Goal: Task Accomplishment & Management: Complete application form

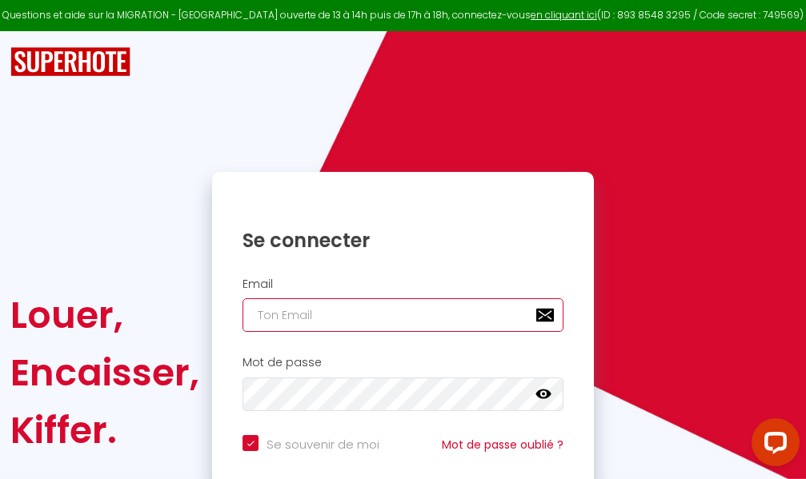
click at [378, 320] on input "email" at bounding box center [402, 315] width 321 height 34
type input "m"
checkbox input "true"
type input "ma"
checkbox input "true"
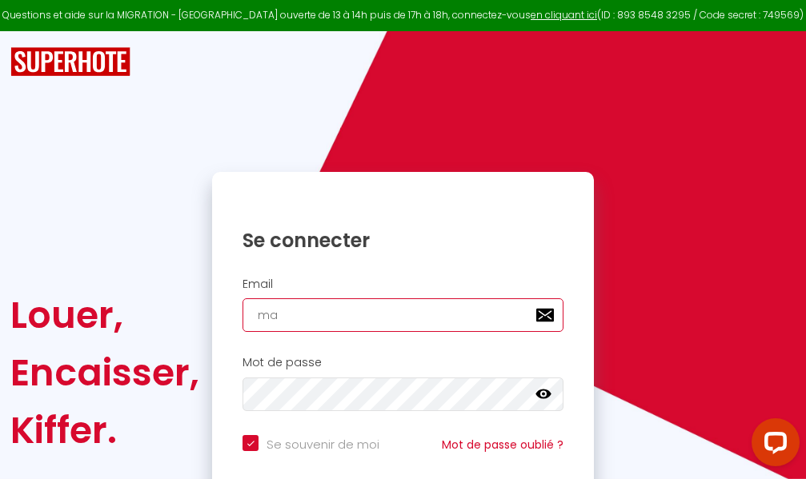
type input "mar"
checkbox input "true"
type input "marc"
checkbox input "true"
type input "marcd"
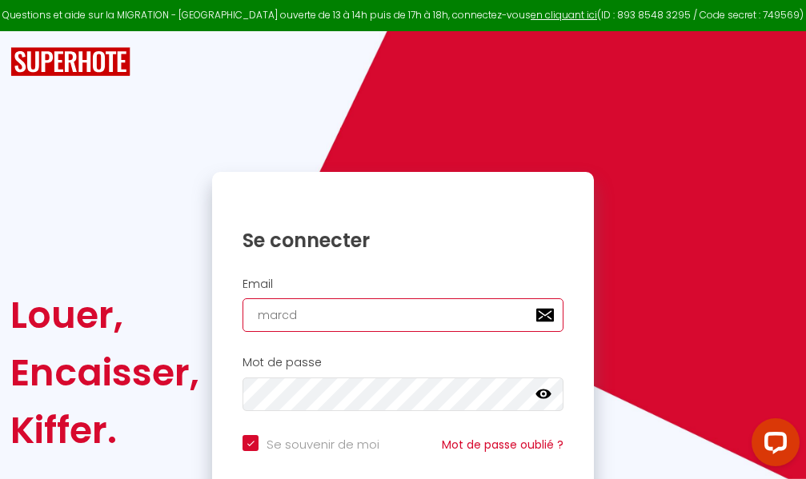
checkbox input "true"
type input "marcdp"
checkbox input "true"
type input "marcdpo"
checkbox input "true"
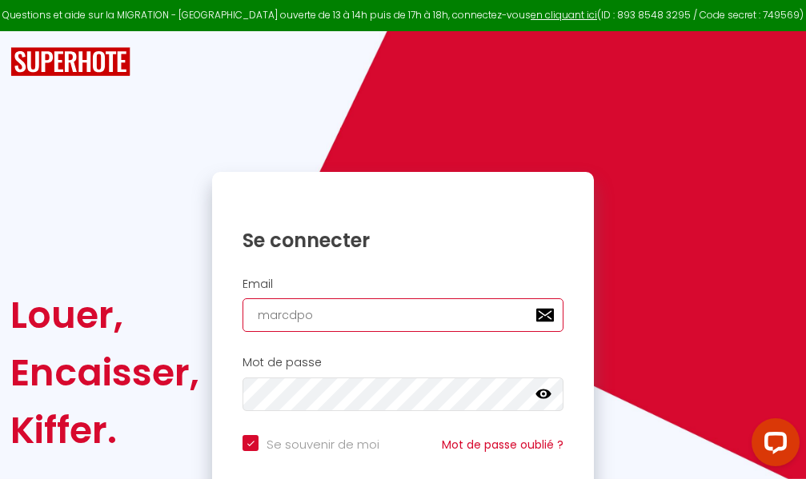
type input "marcdpoz"
checkbox input "true"
type input "marcdpoz."
checkbox input "true"
type input "marcdpoz.l"
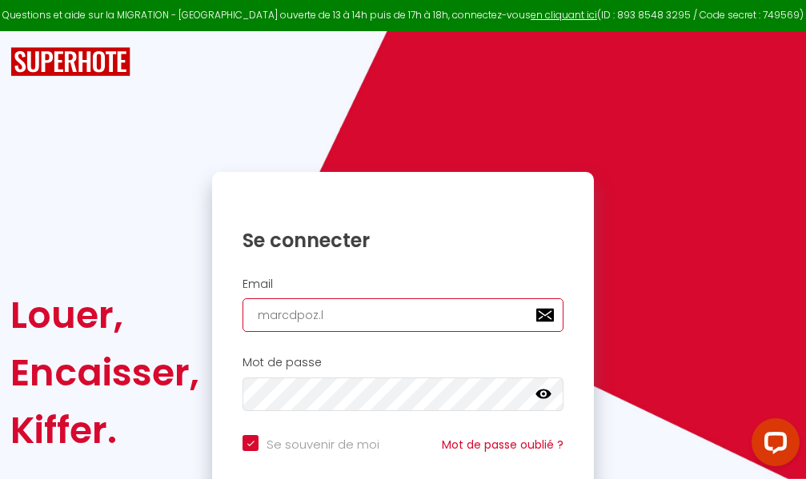
checkbox input "true"
type input "marcdpoz.lo"
checkbox input "true"
type input "marcdpoz.loc"
checkbox input "true"
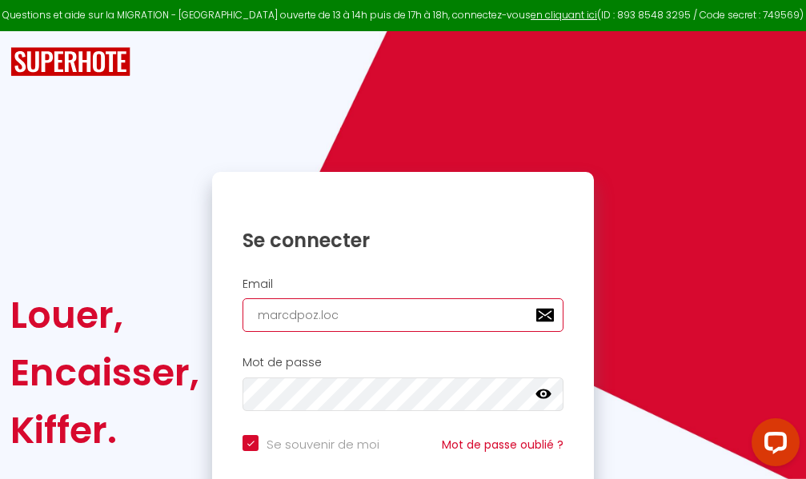
type input "marcdpoz.loca"
checkbox input "true"
type input "marcdpoz.locat"
checkbox input "true"
type input "marcdpoz.locati"
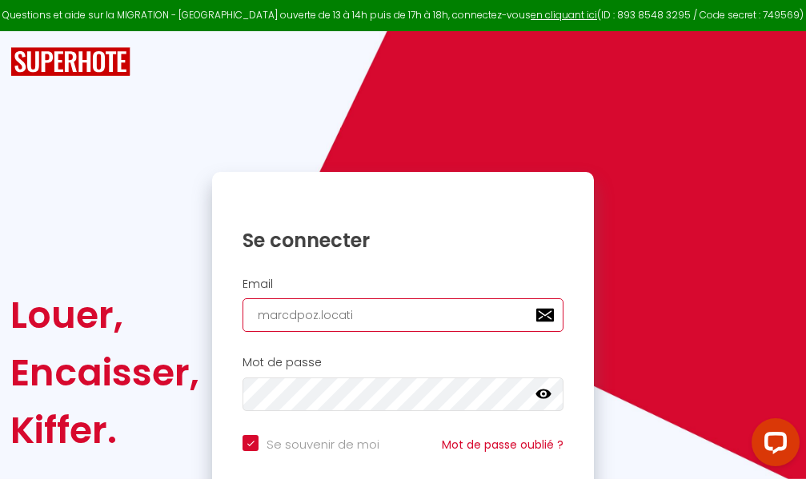
checkbox input "true"
type input "marcdpoz.locatio"
checkbox input "true"
type input "marcdpoz.location"
checkbox input "true"
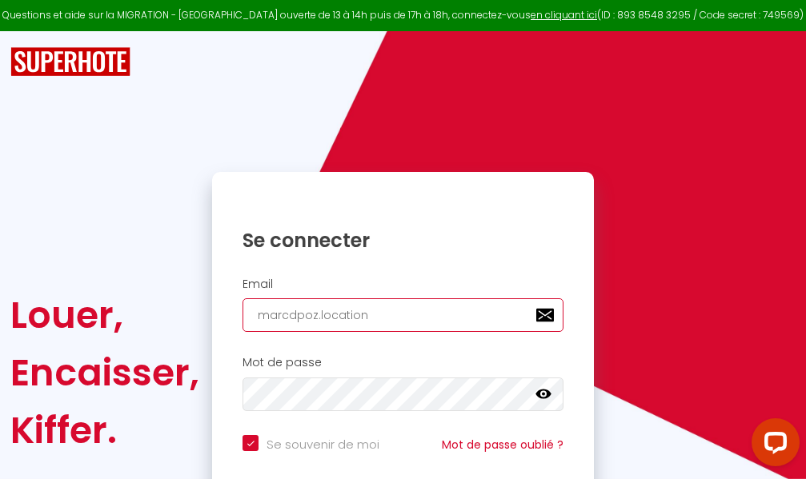
type input "marcdpoz.location@"
checkbox input "true"
type input "marcdpoz.location@g"
checkbox input "true"
type input "marcdpoz.location@gm"
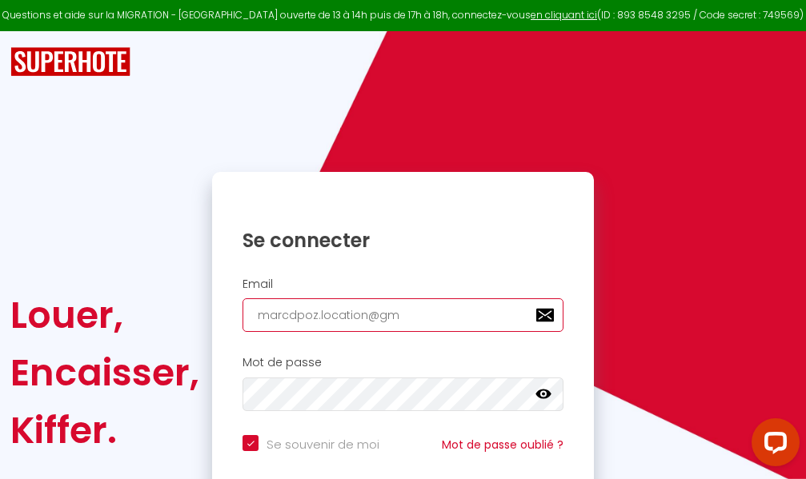
checkbox input "true"
type input "marcdpoz.location@gma"
checkbox input "true"
type input "marcdpoz.location@gmai"
checkbox input "true"
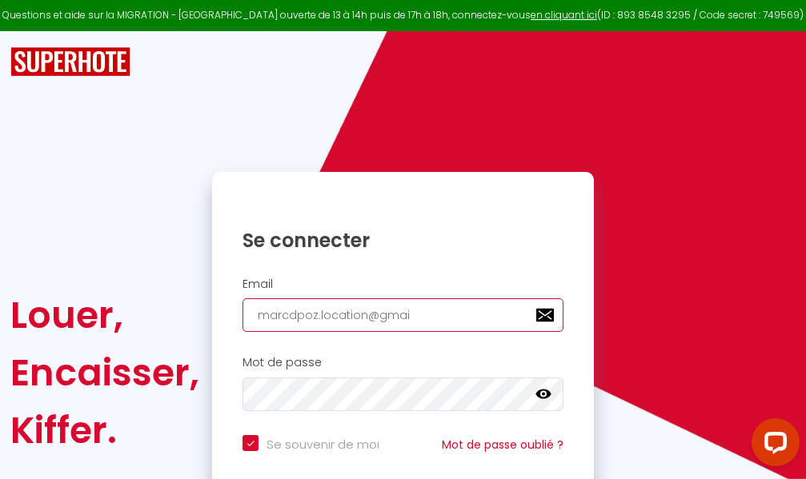
type input "[EMAIL_ADDRESS]"
checkbox input "true"
type input "[EMAIL_ADDRESS]."
checkbox input "true"
type input "marcdpoz.location@gmail.c"
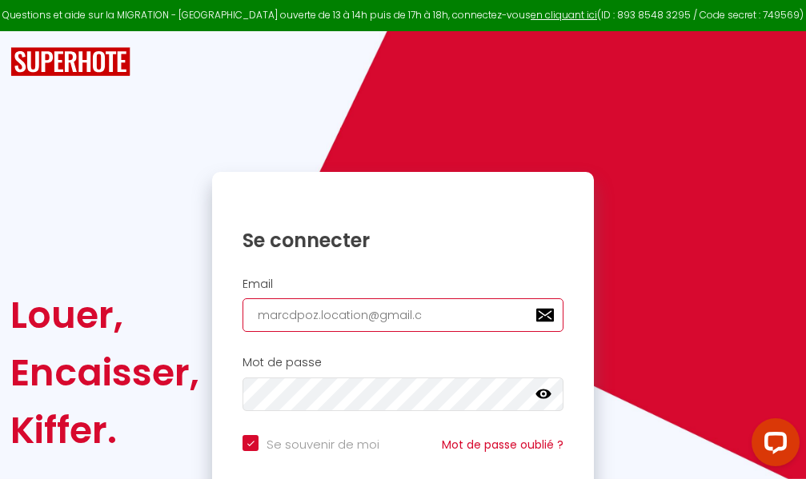
checkbox input "true"
type input "[EMAIL_ADDRESS][DOMAIN_NAME]"
checkbox input "true"
type input "[EMAIL_ADDRESS][DOMAIN_NAME]"
checkbox input "true"
